Goal: Task Accomplishment & Management: Manage account settings

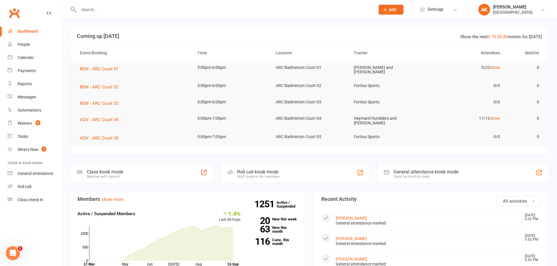
scroll to position [117, 0]
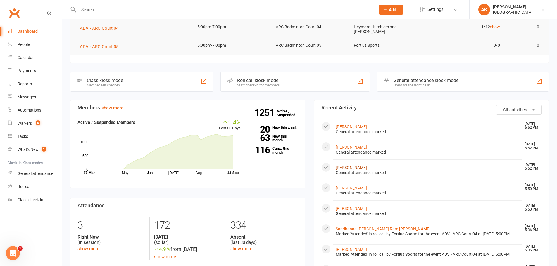
click at [359, 167] on link "Janani Ganeshram" at bounding box center [351, 167] width 31 height 5
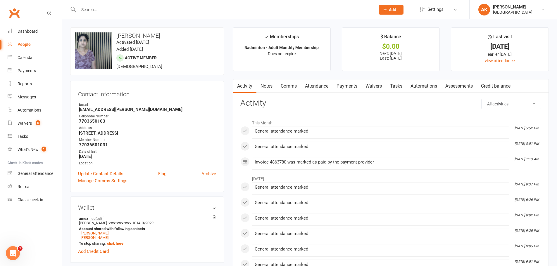
click at [271, 87] on link "Notes" at bounding box center [266, 86] width 20 height 13
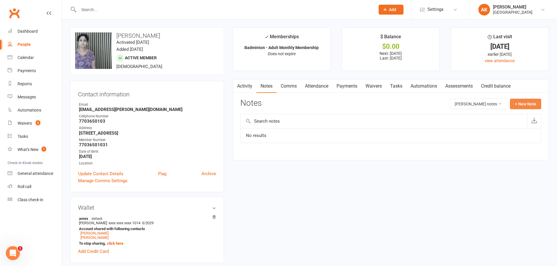
click at [525, 103] on button "+ New Note" at bounding box center [525, 104] width 31 height 11
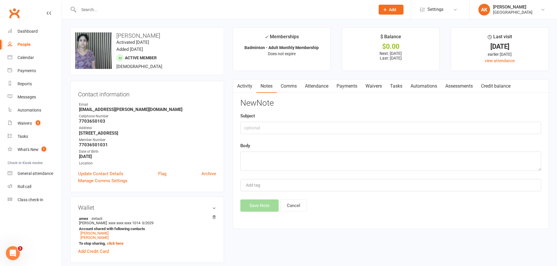
click at [380, 120] on div "Subject" at bounding box center [390, 124] width 301 height 22
click at [378, 123] on input "text" at bounding box center [390, 128] width 301 height 12
type input "Guest pass used on 9/13/2025"
click at [357, 164] on textarea at bounding box center [390, 161] width 301 height 19
type textarea "Priyaansh"
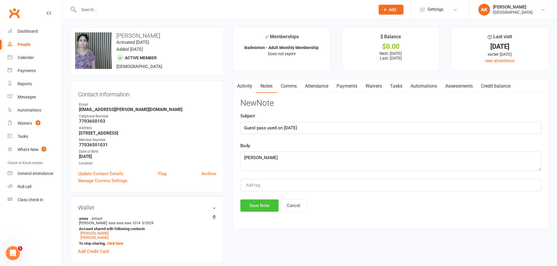
click at [256, 206] on button "Save Note" at bounding box center [259, 206] width 38 height 12
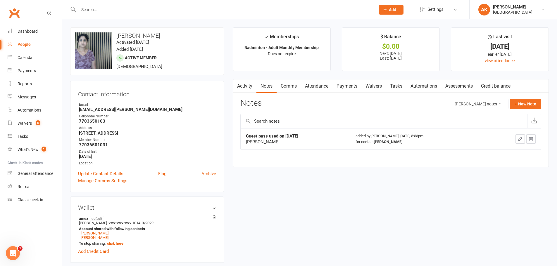
click at [19, 15] on link "Clubworx" at bounding box center [14, 13] width 15 height 15
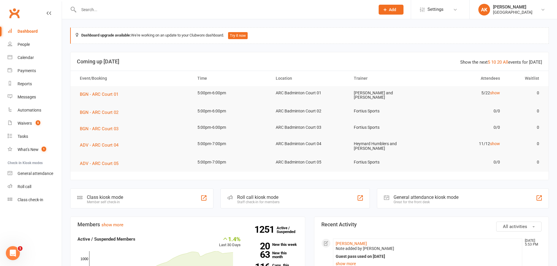
scroll to position [117, 0]
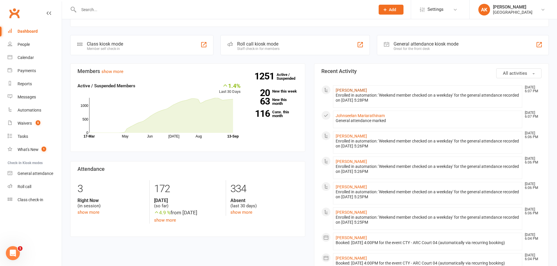
click at [342, 90] on link "[PERSON_NAME]" at bounding box center [351, 90] width 31 height 5
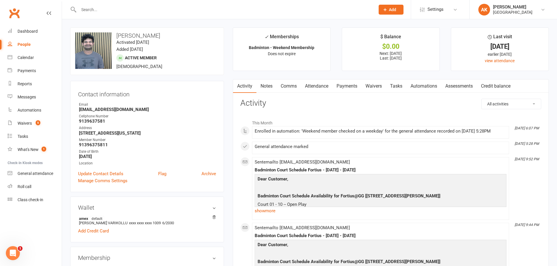
click at [20, 12] on link "Clubworx" at bounding box center [14, 13] width 15 height 15
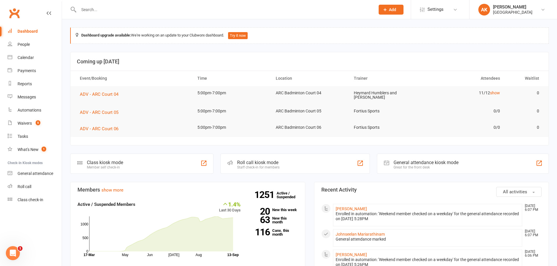
click at [145, 13] on input "text" at bounding box center [224, 10] width 294 height 8
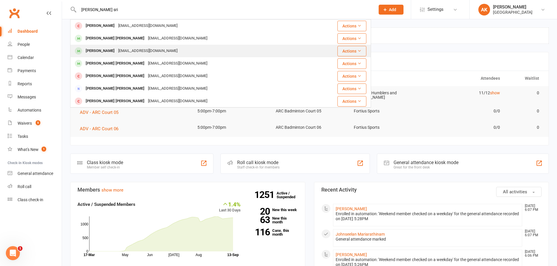
type input "sathish sri"
click at [103, 49] on div "Satish Srirangiah" at bounding box center [100, 51] width 32 height 8
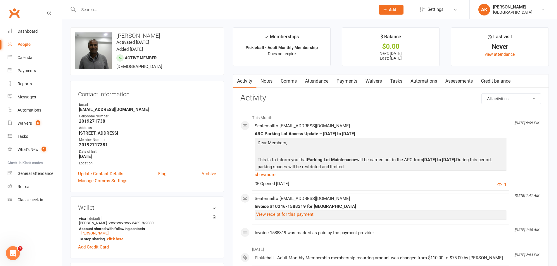
click at [15, 18] on link "Clubworx" at bounding box center [14, 13] width 15 height 15
